Goal: Task Accomplishment & Management: Complete application form

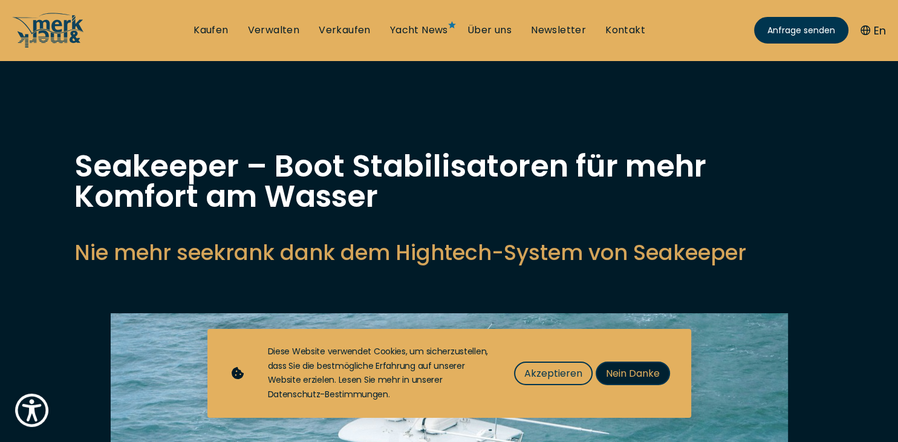
click at [628, 376] on span "Nein Danke" at bounding box center [633, 373] width 54 height 15
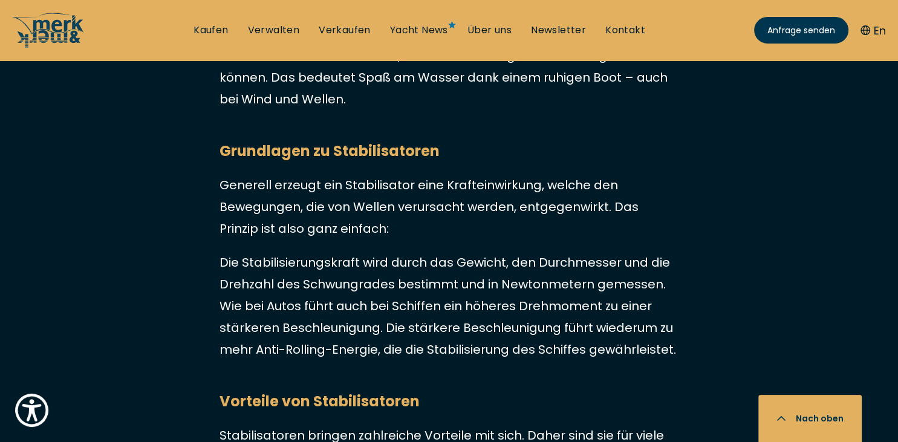
scroll to position [989, 0]
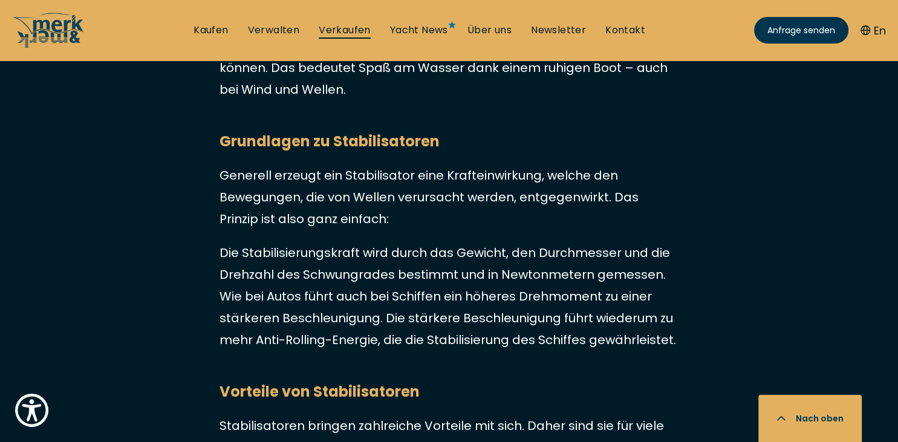
click at [352, 33] on link "Verkaufen" at bounding box center [345, 30] width 52 height 13
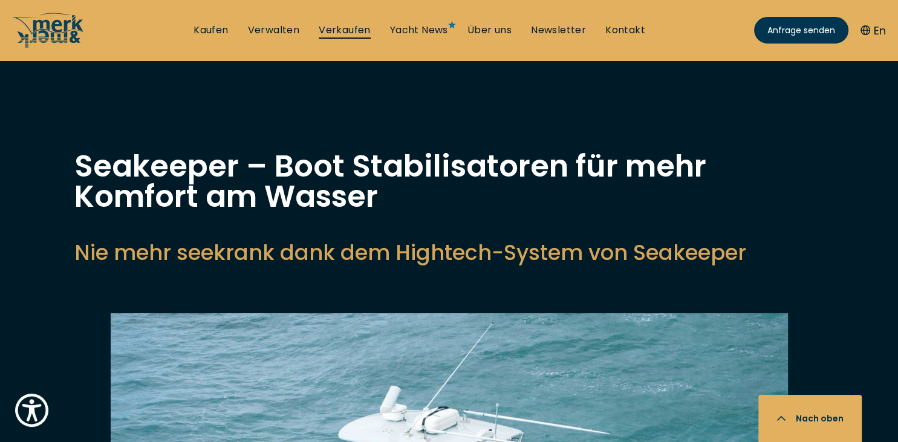
select select "sell"
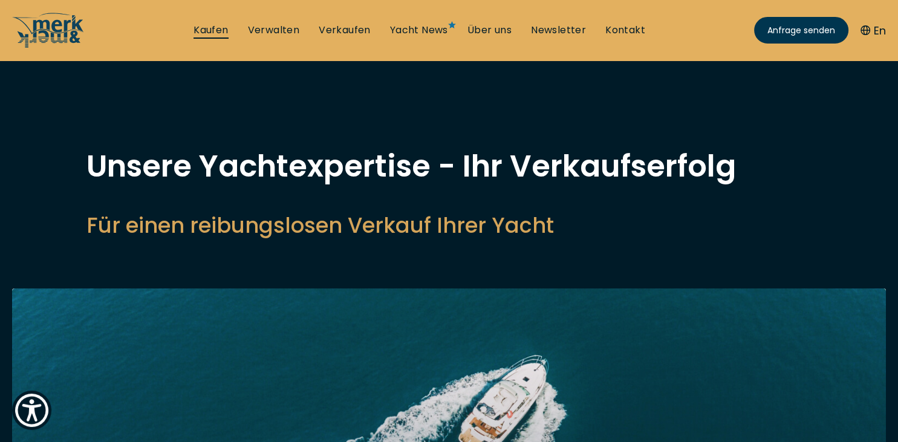
click at [215, 33] on link "Kaufen" at bounding box center [211, 30] width 34 height 13
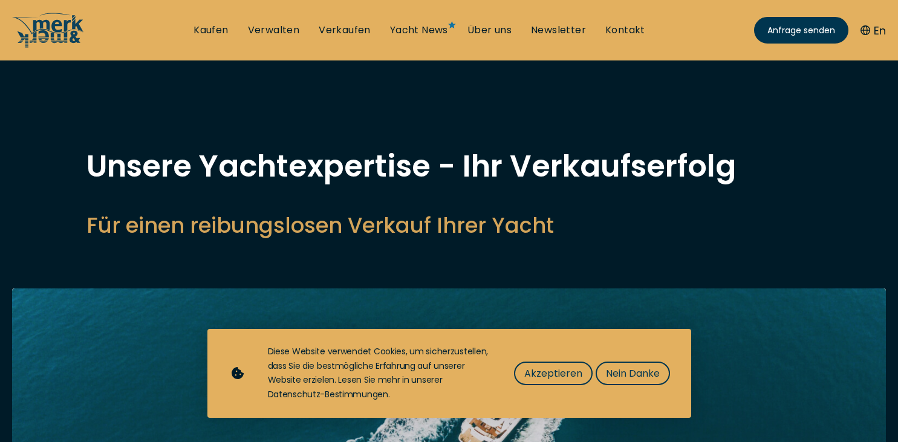
select select "sell"
